Goal: Find specific page/section: Find specific page/section

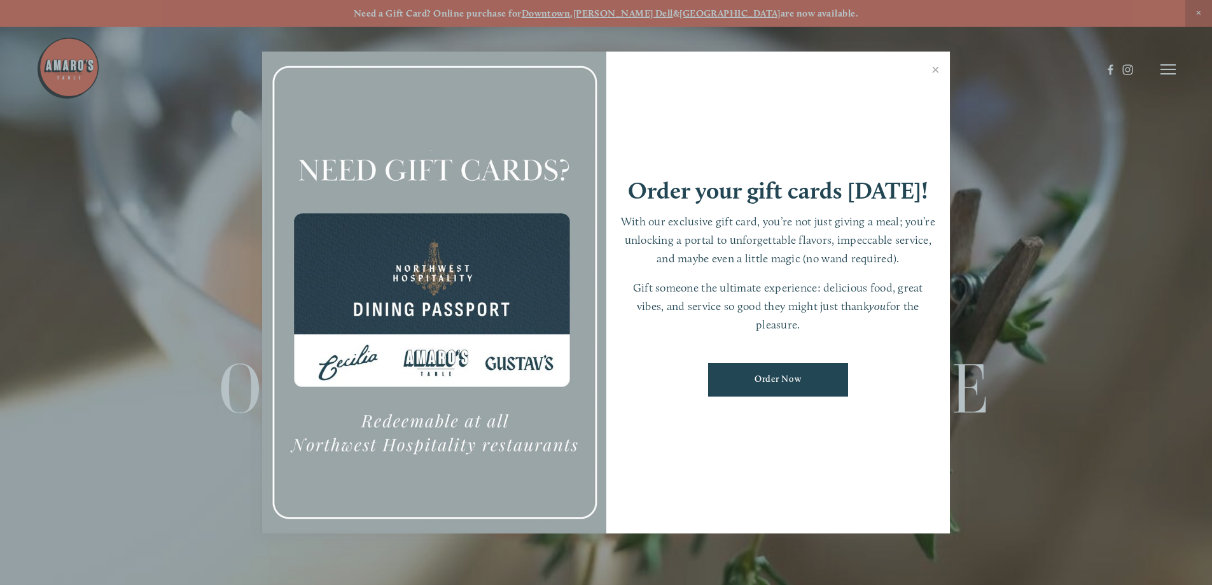
click at [1167, 69] on div at bounding box center [606, 292] width 1212 height 585
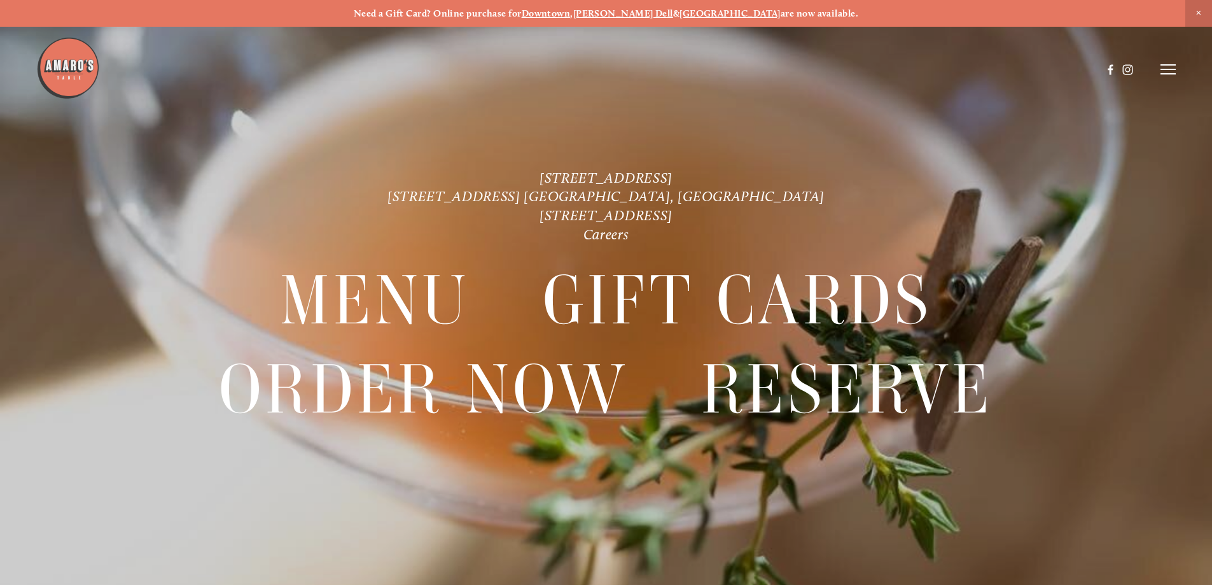
click at [1163, 69] on icon at bounding box center [1167, 69] width 15 height 11
click at [903, 66] on span "Menu" at bounding box center [901, 69] width 26 height 12
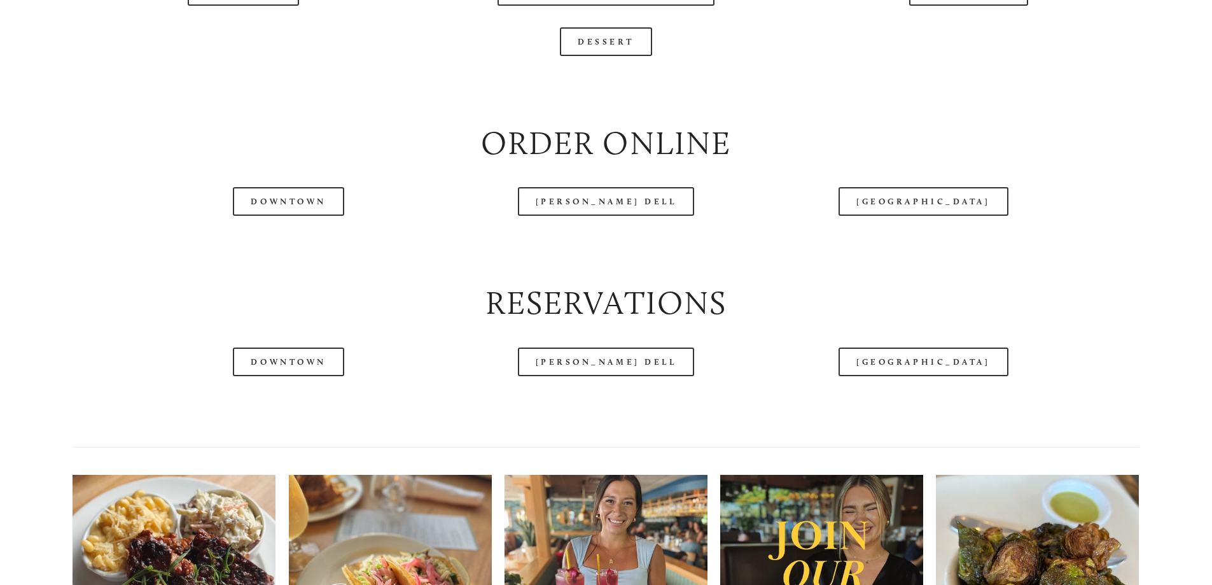
scroll to position [1718, 0]
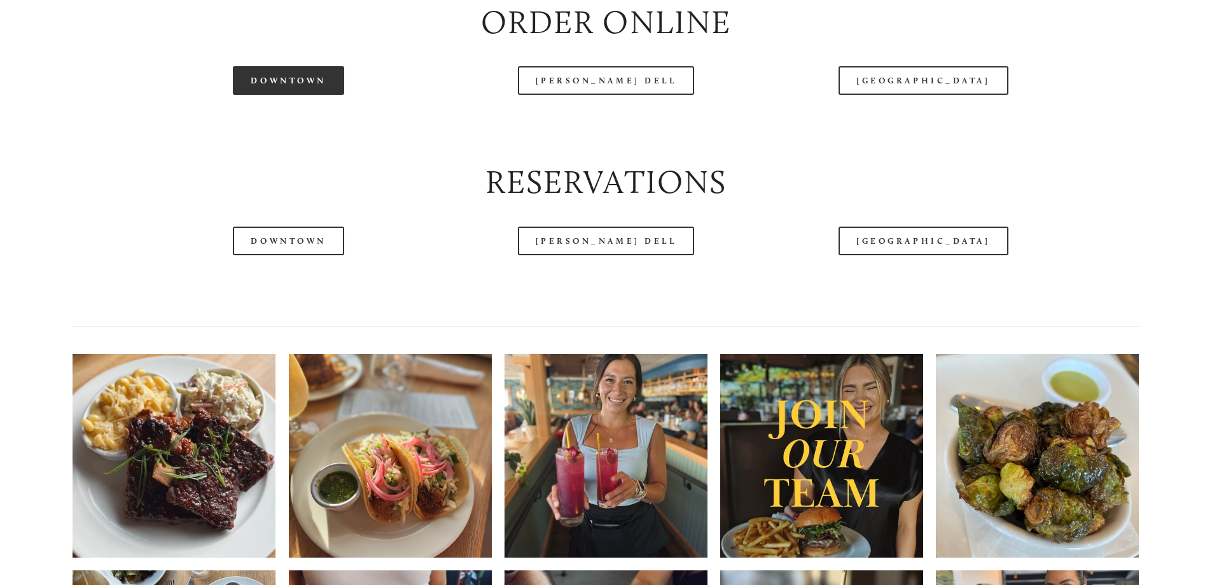
click at [310, 95] on link "Downtown" at bounding box center [288, 80] width 111 height 29
